Goal: Task Accomplishment & Management: Use online tool/utility

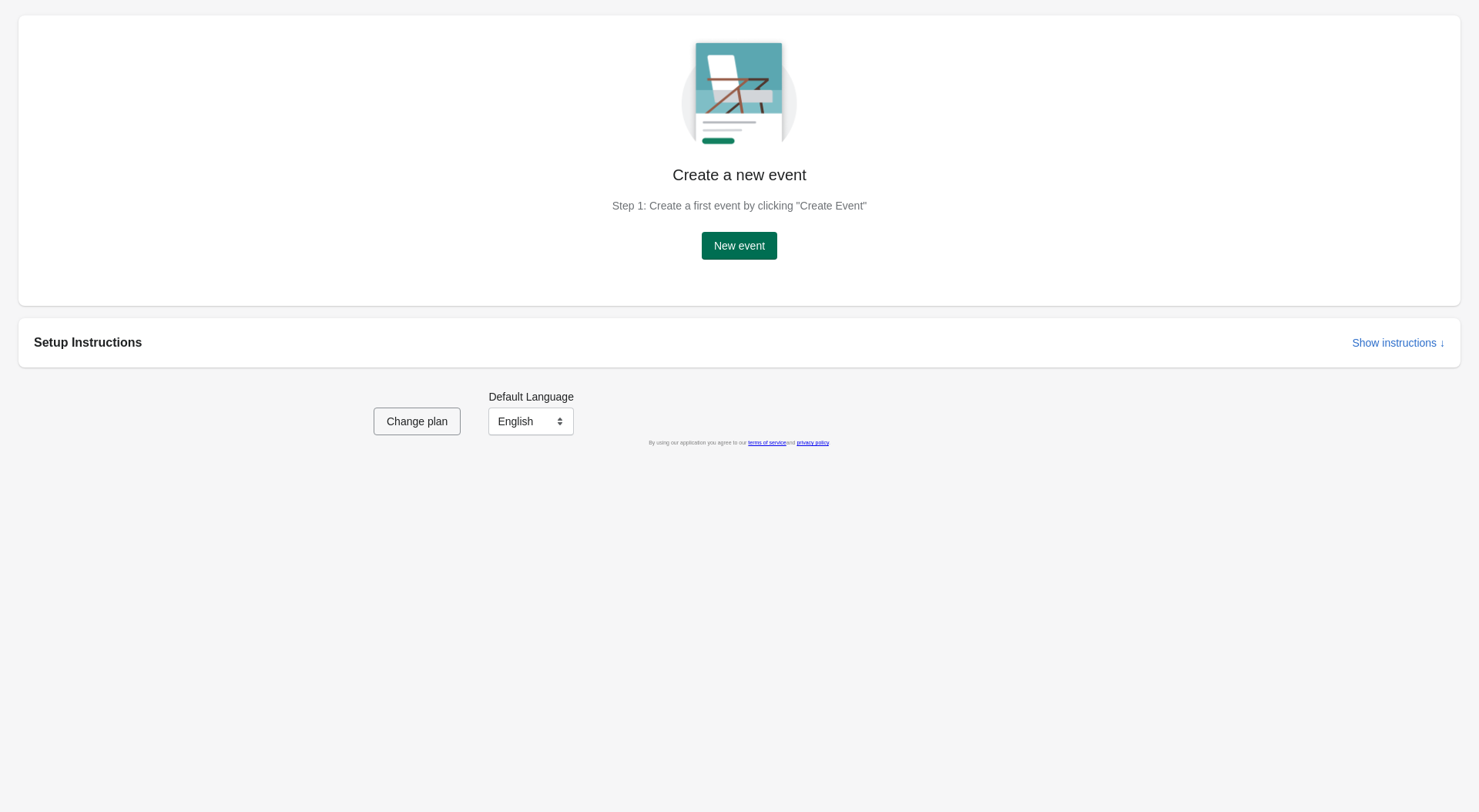
click at [752, 247] on span "New event" at bounding box center [740, 246] width 51 height 12
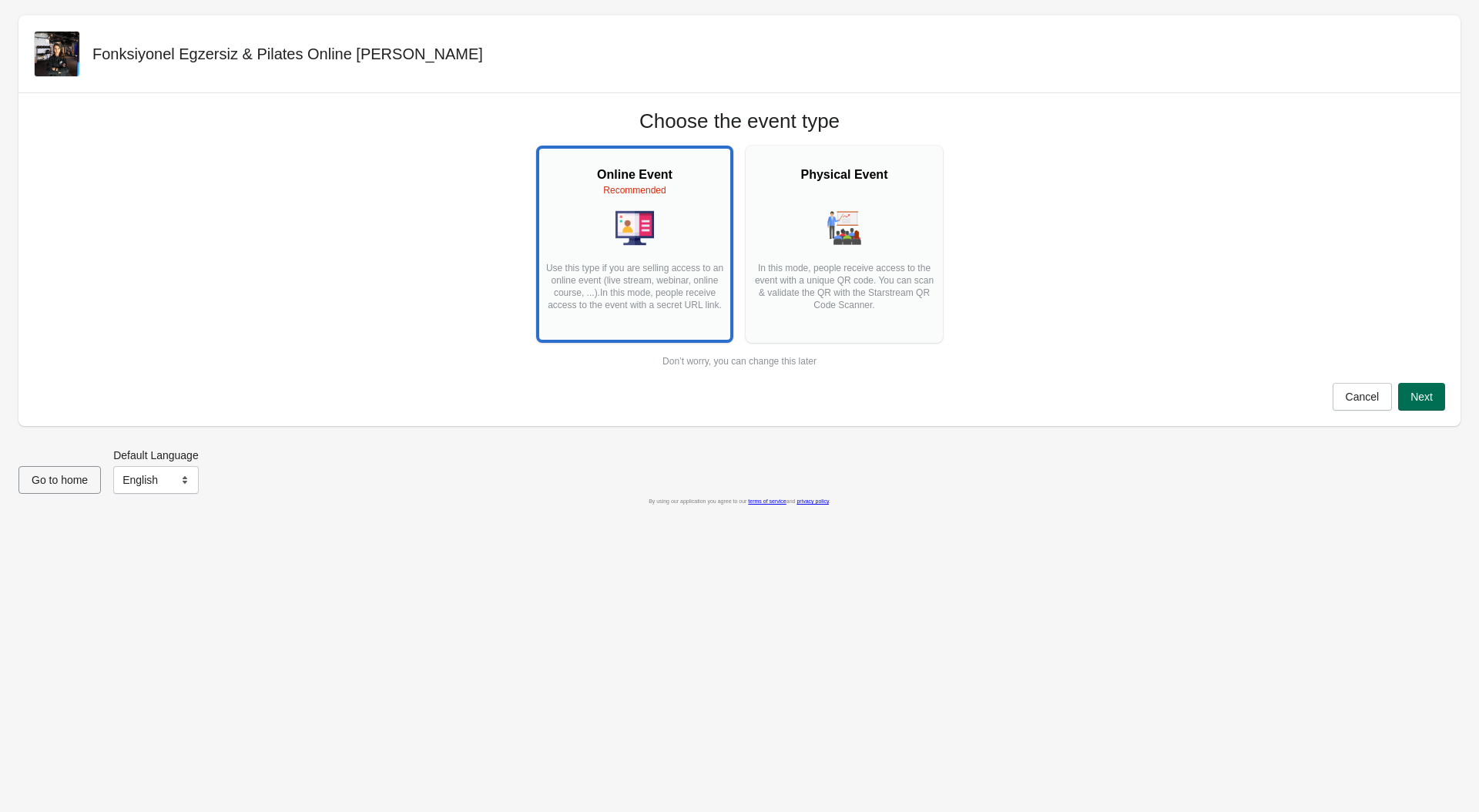
click at [1427, 399] on span "Next" at bounding box center [1421, 397] width 22 height 12
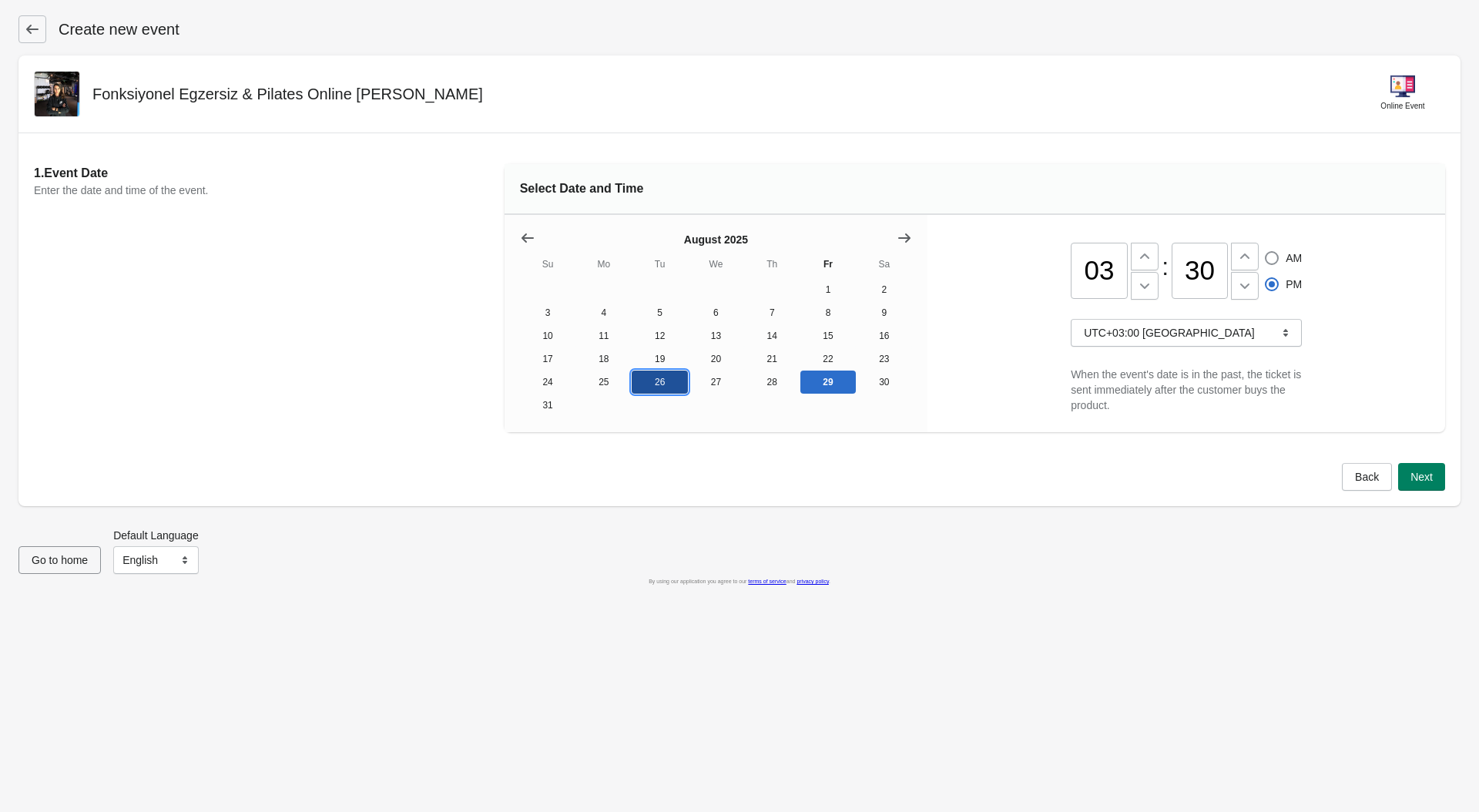
click at [671, 381] on button "26" at bounding box center [659, 382] width 56 height 23
click at [781, 381] on button "28" at bounding box center [772, 382] width 56 height 23
click at [671, 375] on button "26" at bounding box center [659, 382] width 56 height 23
click at [1429, 479] on span "Next" at bounding box center [1421, 477] width 22 height 12
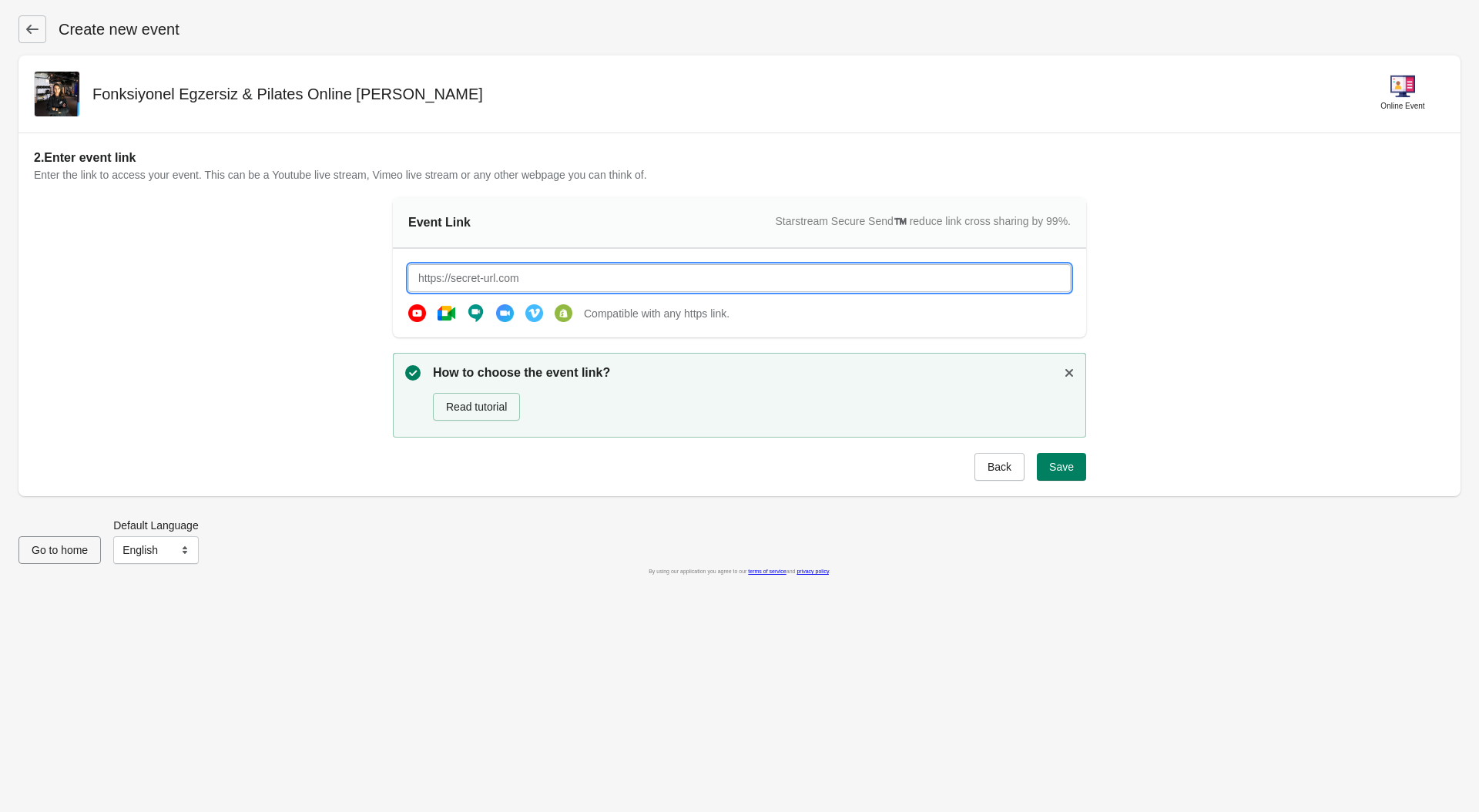
click at [649, 280] on input "text" at bounding box center [739, 278] width 662 height 28
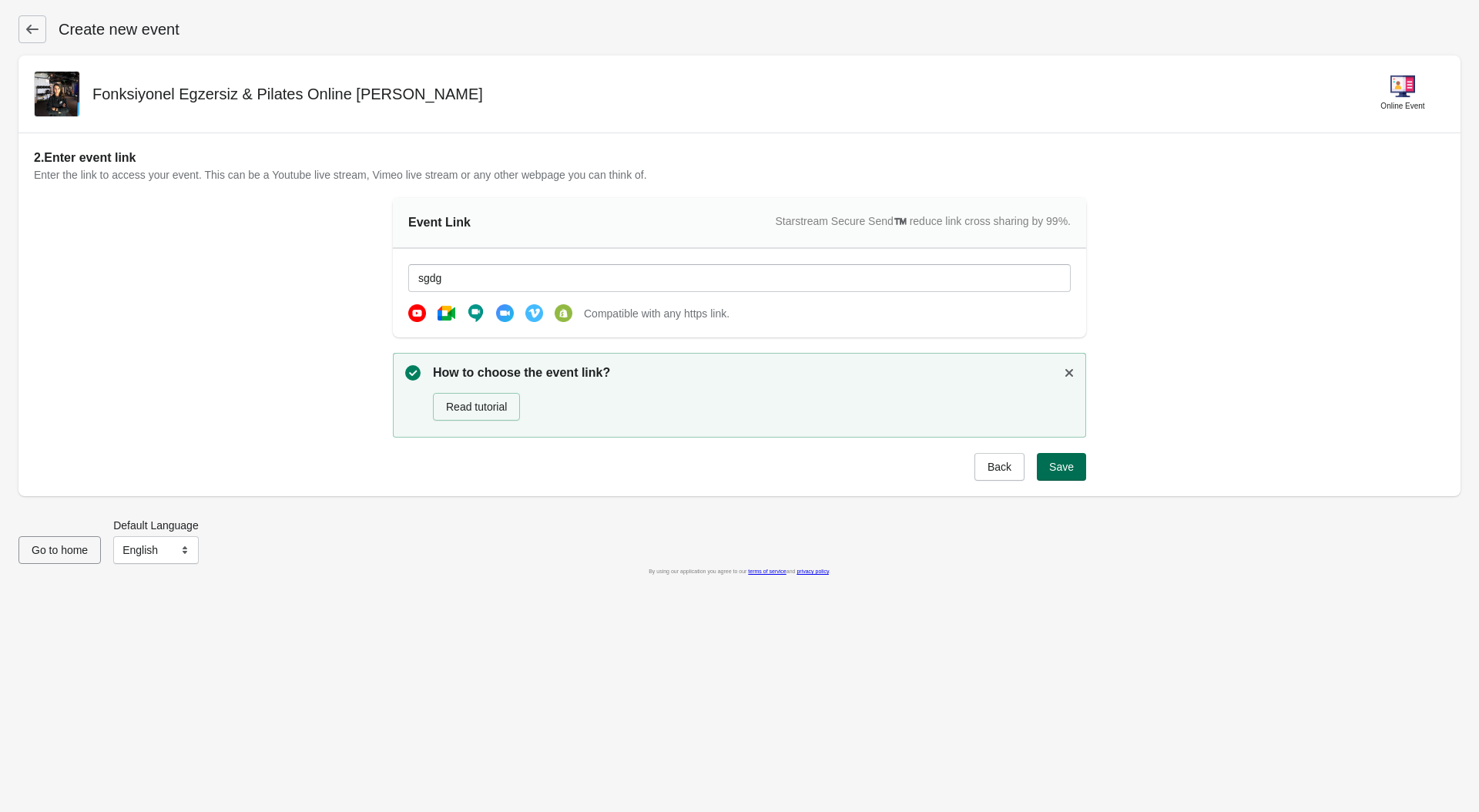
click at [1072, 470] on span "Save" at bounding box center [1062, 467] width 25 height 12
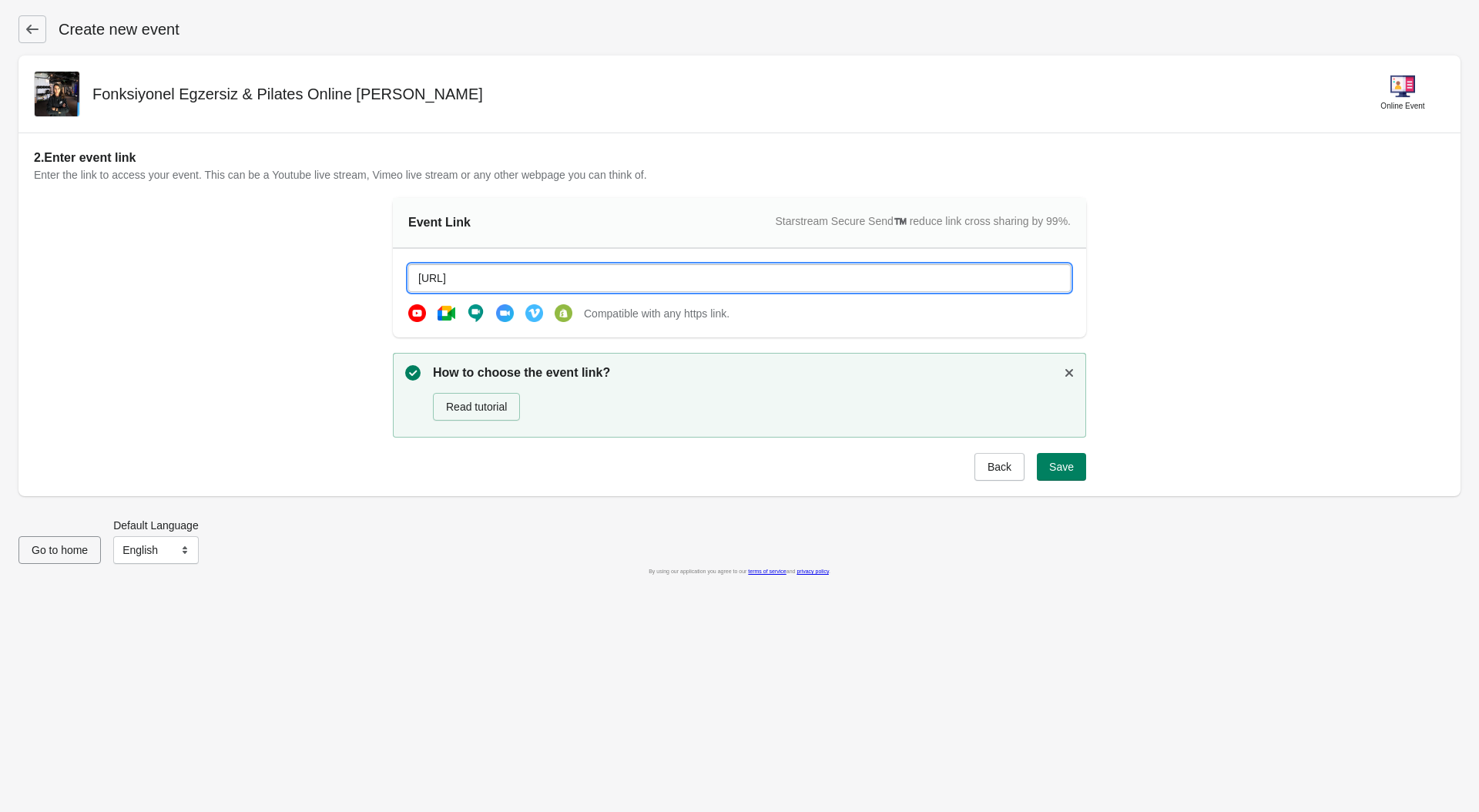
click at [449, 280] on input "[URL]" at bounding box center [739, 278] width 662 height 28
paste input "[DOMAIN_NAME][URL]"
type input "[URL][DOMAIN_NAME]"
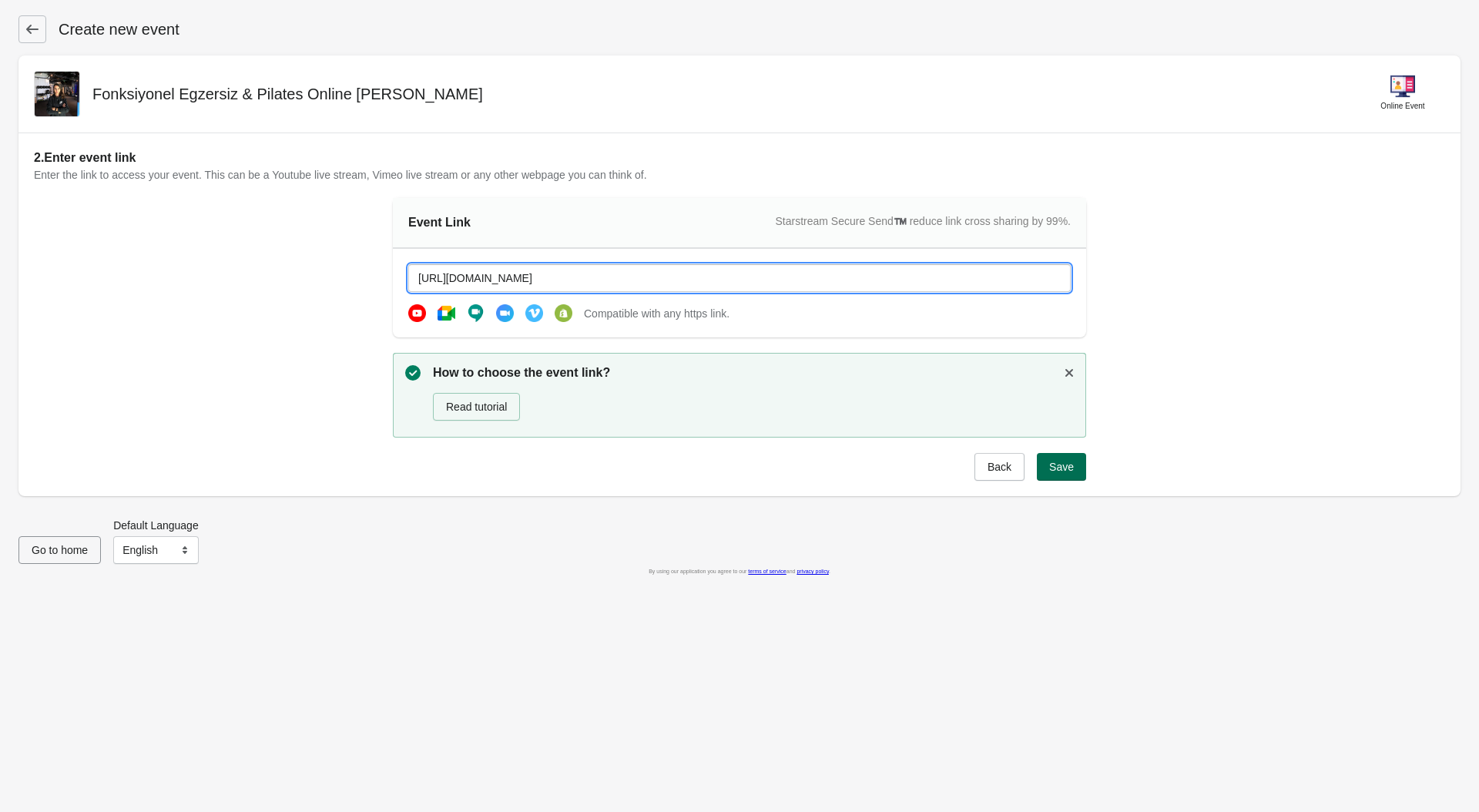
click at [1063, 473] on button "Save" at bounding box center [1062, 467] width 50 height 28
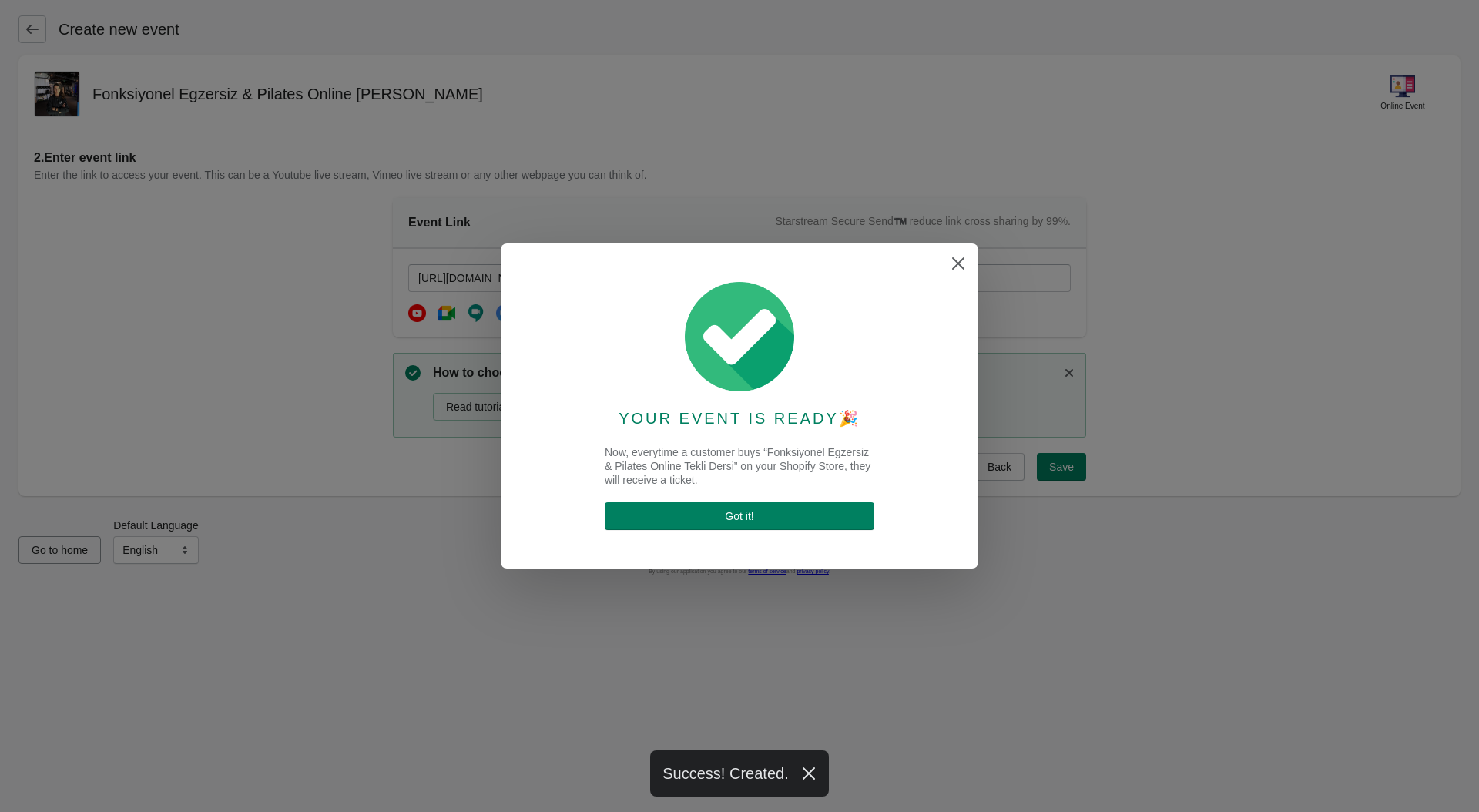
click at [745, 535] on div "YOUR EVENT IS READY 🎉 Now, everytime a customer buys “Fonksiyonel Egzersiz & Pi…" at bounding box center [739, 406] width 447 height 294
click at [725, 517] on span "Got it !" at bounding box center [739, 516] width 29 height 12
select select "US"
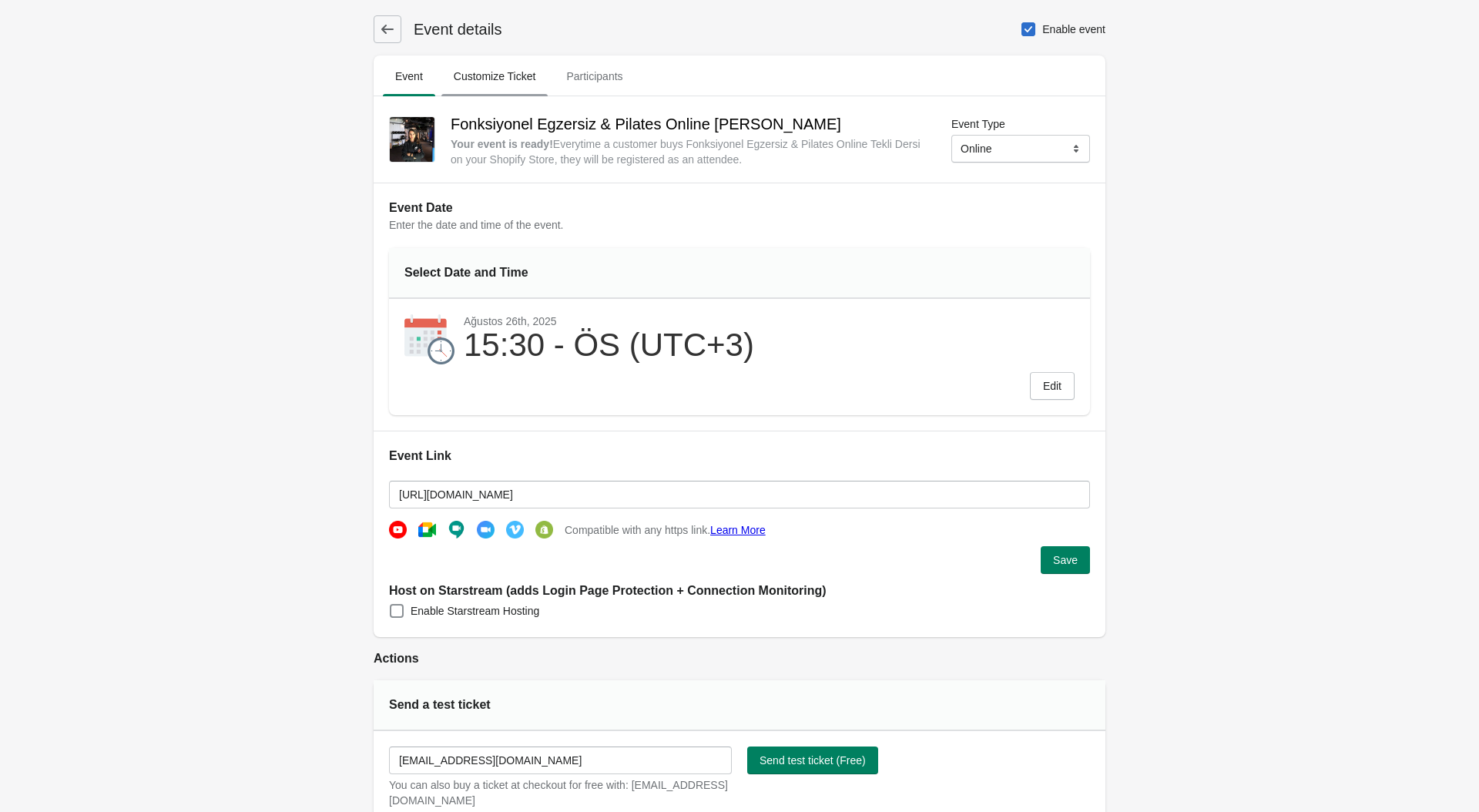
click at [491, 82] on span "Customize Ticket" at bounding box center [495, 76] width 107 height 28
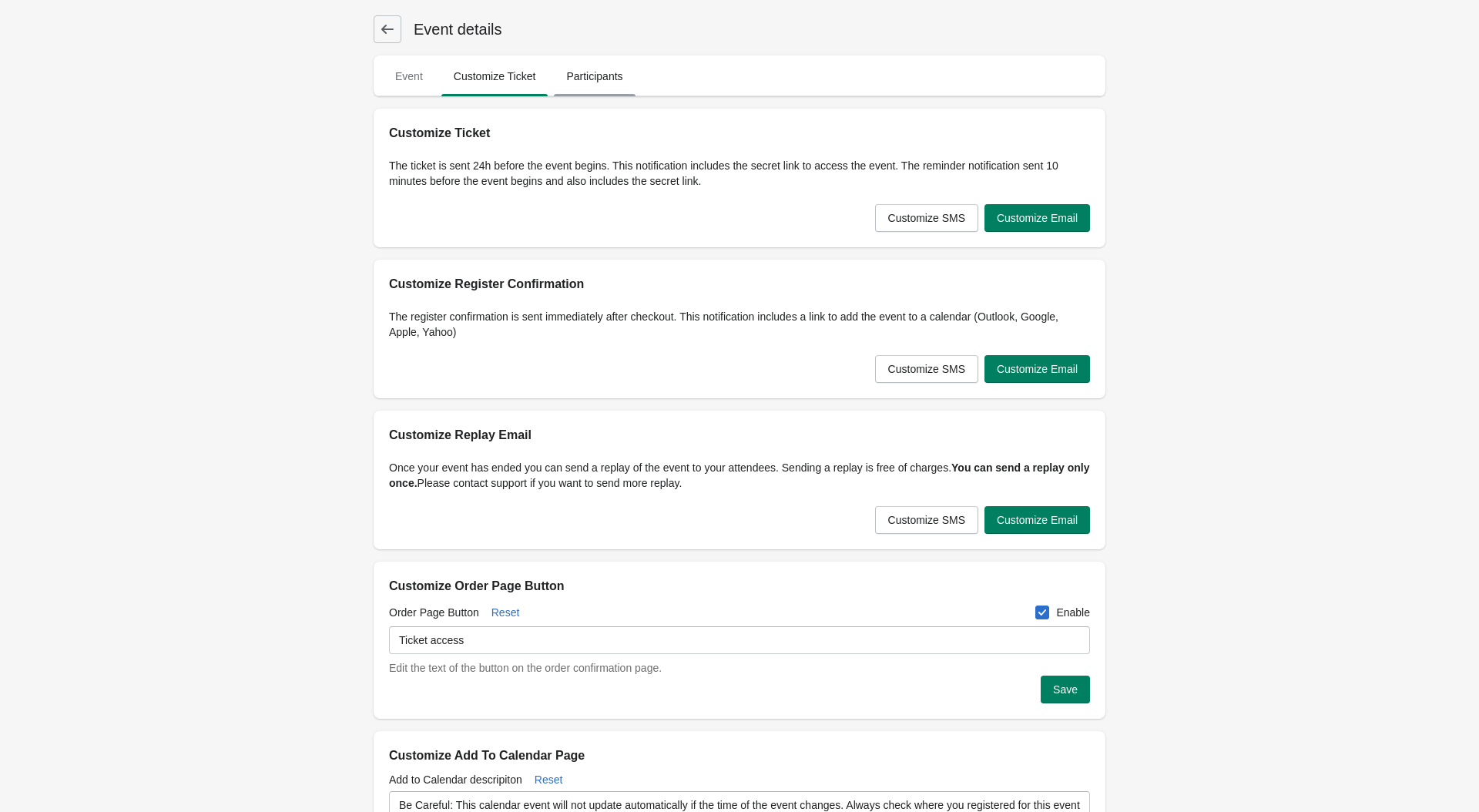
click at [593, 79] on span "Participants" at bounding box center [594, 76] width 81 height 28
select select "US"
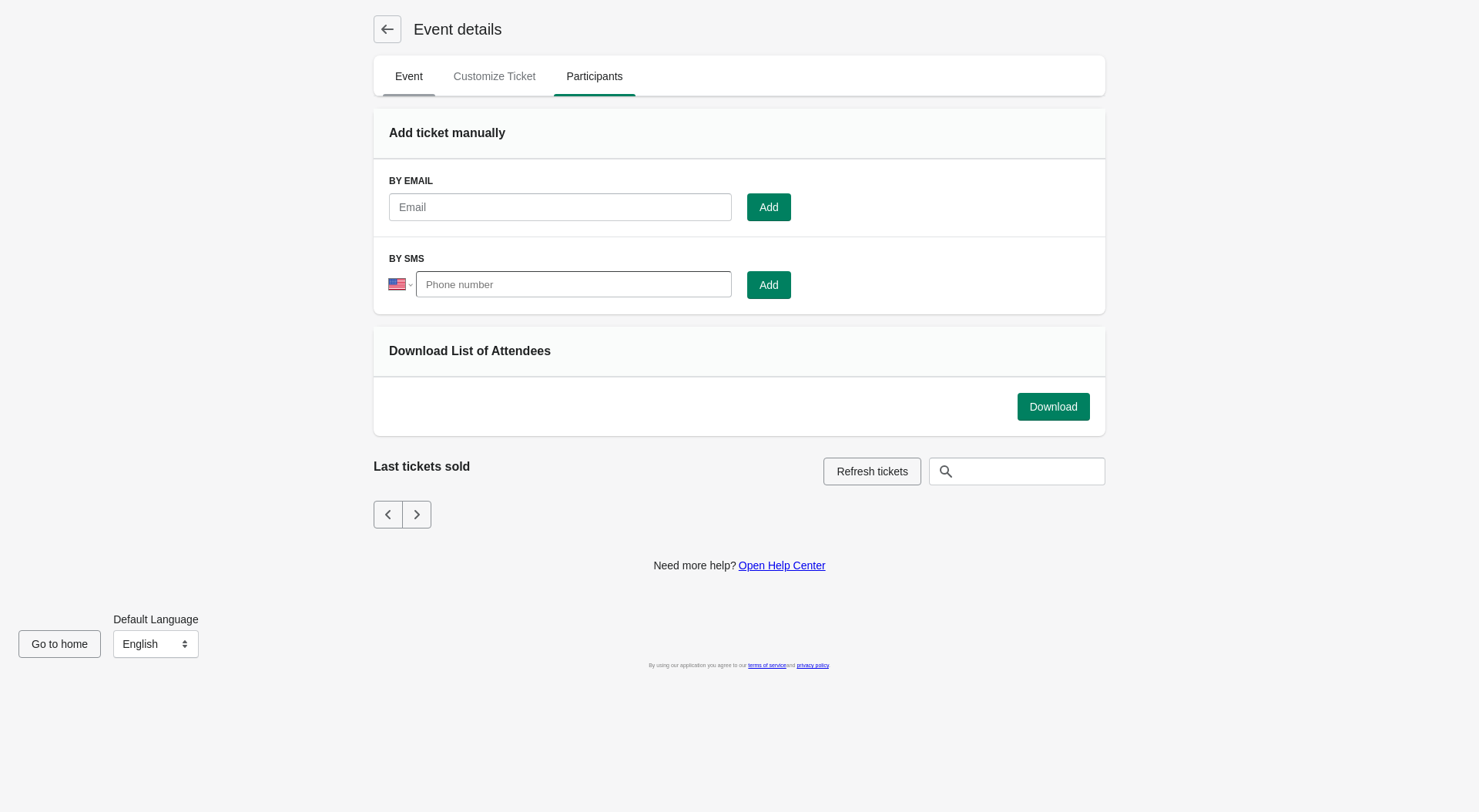
click at [400, 84] on span "Event" at bounding box center [409, 76] width 53 height 28
select select "US"
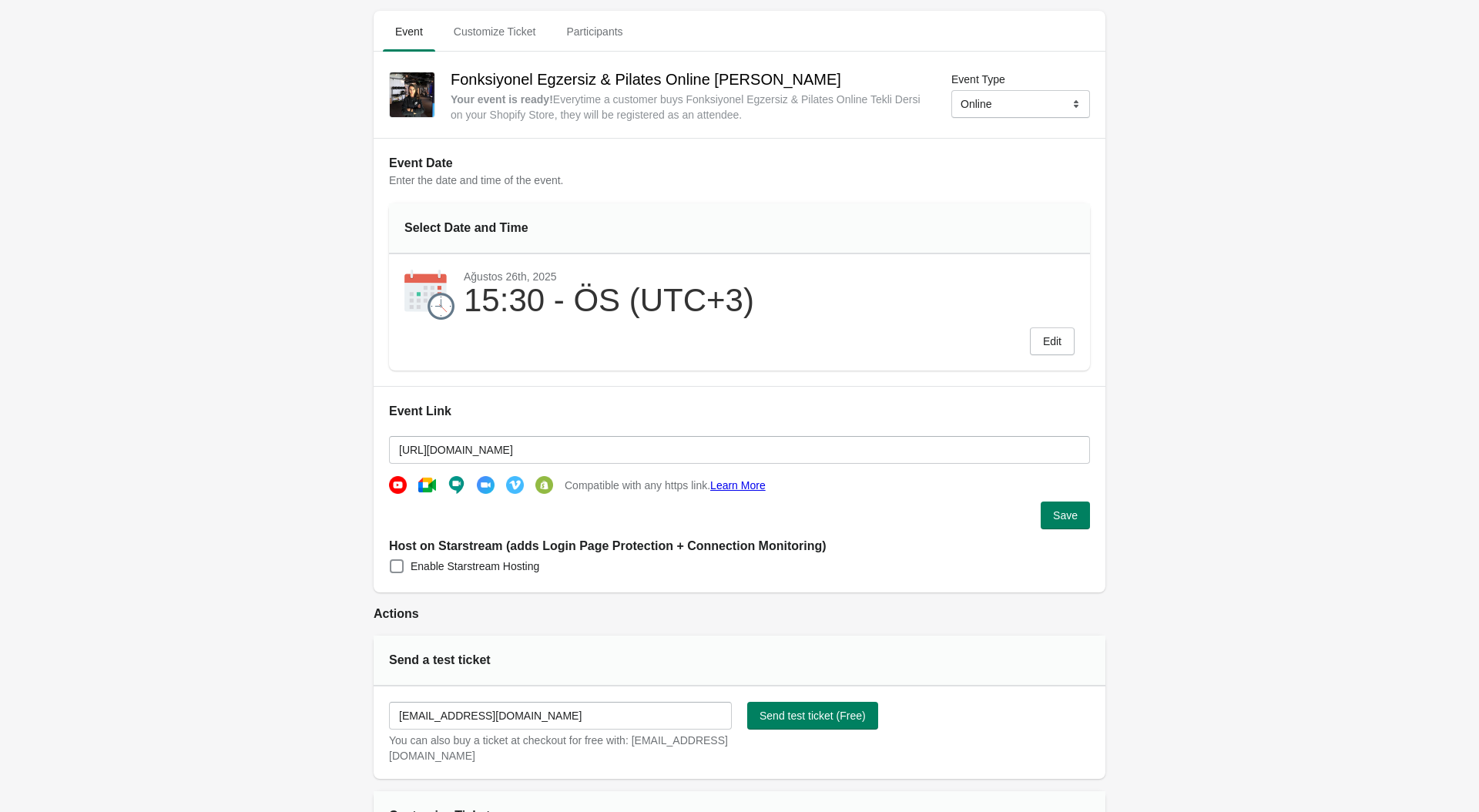
scroll to position [44, 0]
click at [1046, 336] on span "Edit" at bounding box center [1052, 342] width 19 height 12
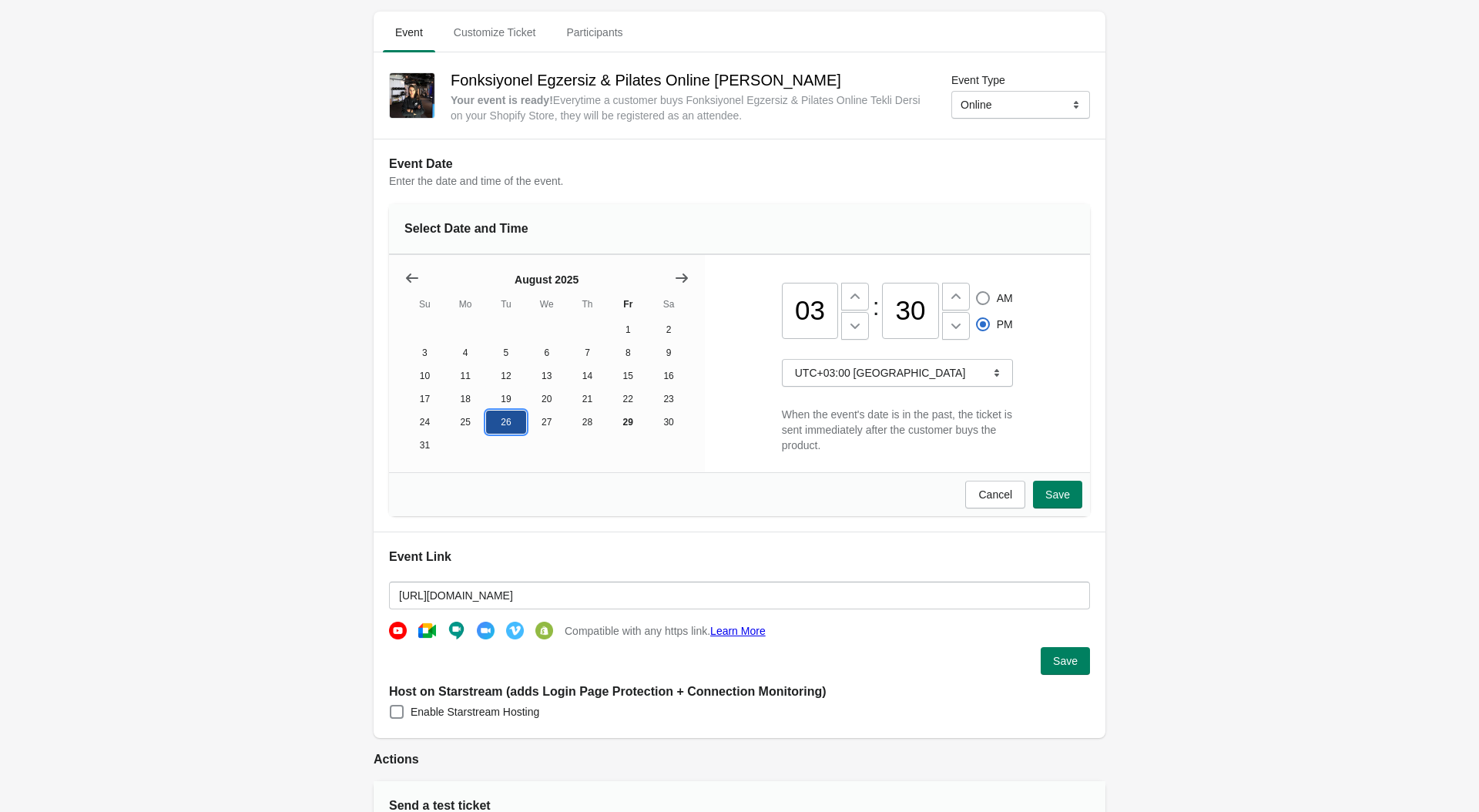
click at [512, 415] on button "26" at bounding box center [506, 422] width 41 height 23
